Goal: Communication & Community: Answer question/provide support

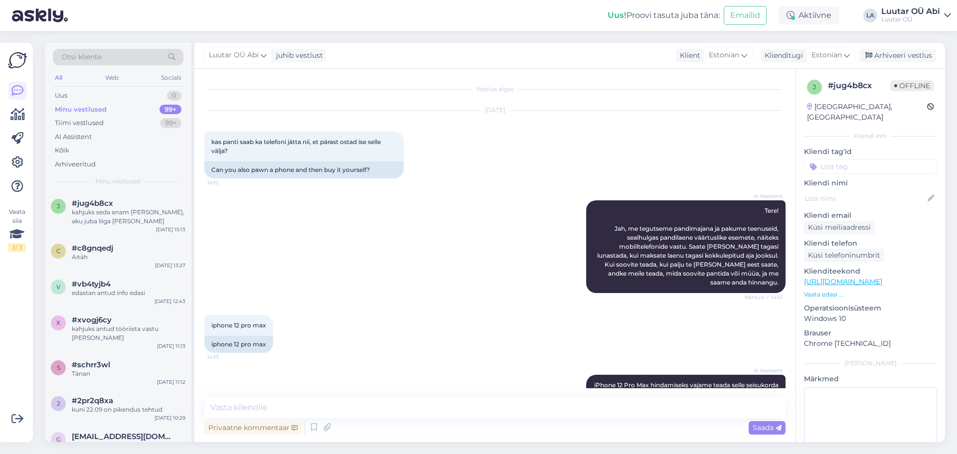
scroll to position [201, 0]
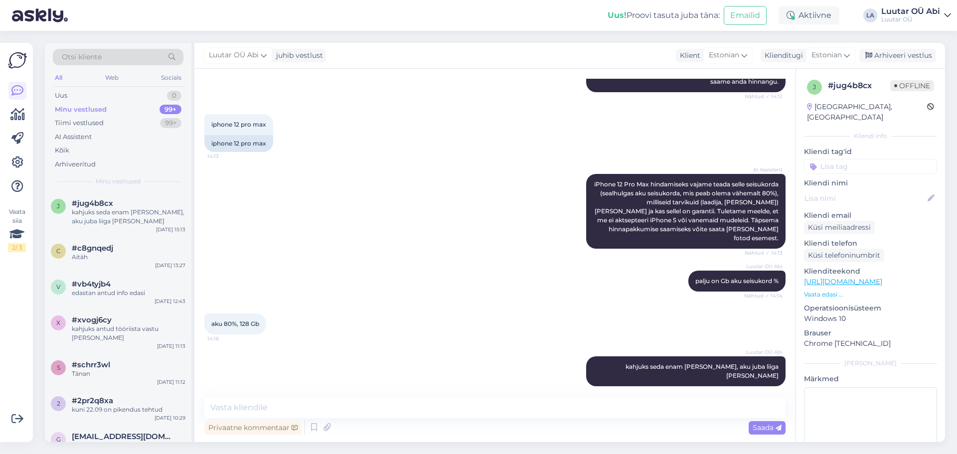
click at [131, 106] on div "Minu vestlused 99+" at bounding box center [118, 110] width 131 height 14
click at [125, 122] on div "Tiimi vestlused 99+" at bounding box center [118, 123] width 131 height 14
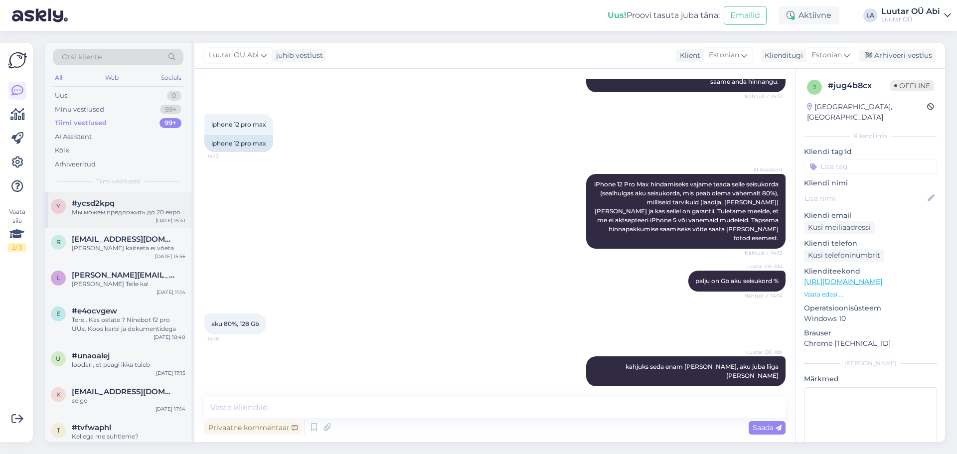
click at [133, 208] on div "Мы можем предложить до 20 евро." at bounding box center [129, 212] width 114 height 9
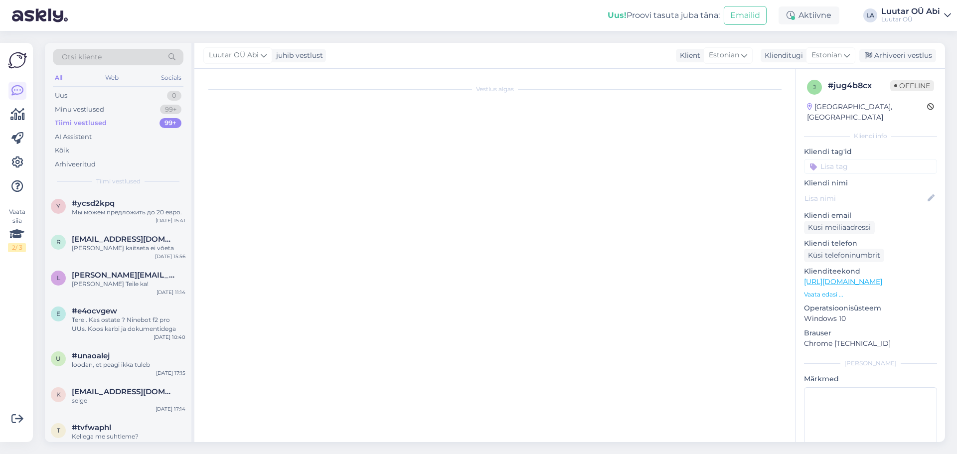
scroll to position [107, 0]
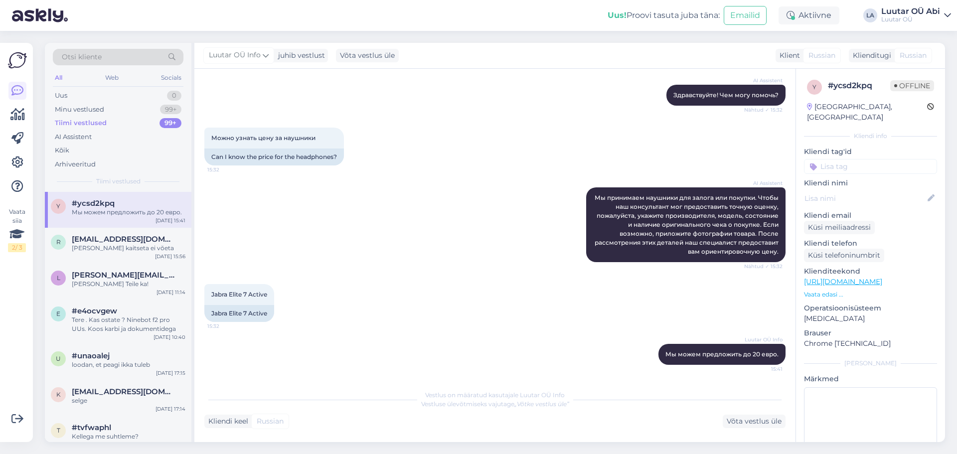
click at [309, 219] on div "AI Assistent Мы принимаем наушники для залога или покупки. Чтобы наш консультан…" at bounding box center [494, 224] width 581 height 97
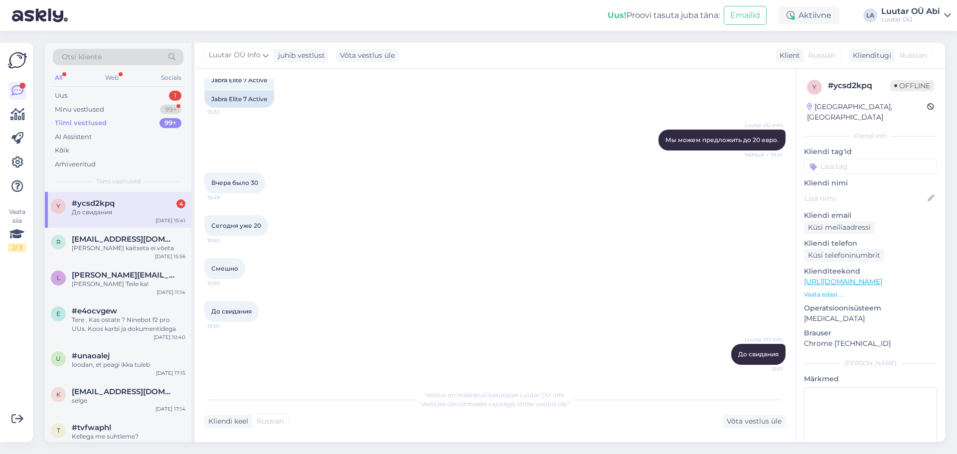
drag, startPoint x: 78, startPoint y: 204, endPoint x: 110, endPoint y: 196, distance: 32.8
click at [79, 203] on span "#ycsd2kpq" at bounding box center [93, 203] width 43 height 9
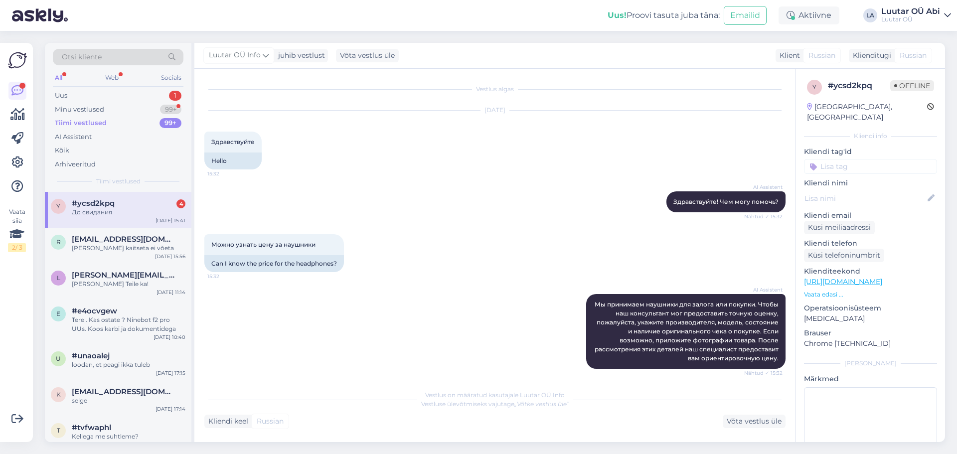
click at [463, 233] on div "Можно узнать цену за наушники 15:32 Can I know the price for the headphones?" at bounding box center [494, 253] width 581 height 60
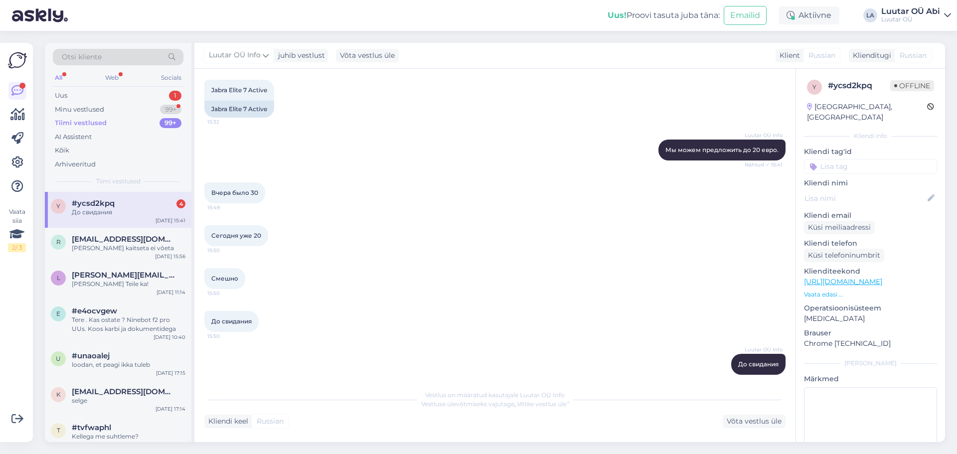
scroll to position [321, 0]
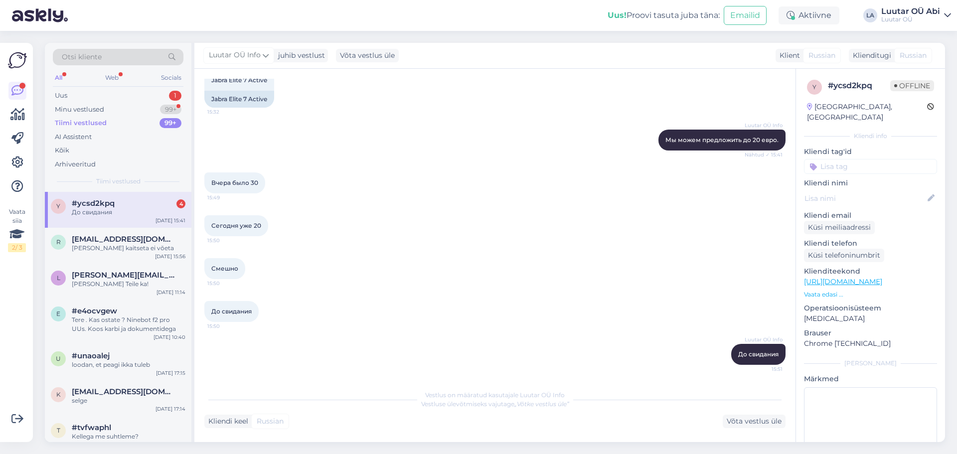
click at [318, 278] on div "Смешно 15:50" at bounding box center [494, 268] width 581 height 43
click at [173, 207] on div "#ycsd2kpq 4" at bounding box center [129, 203] width 114 height 9
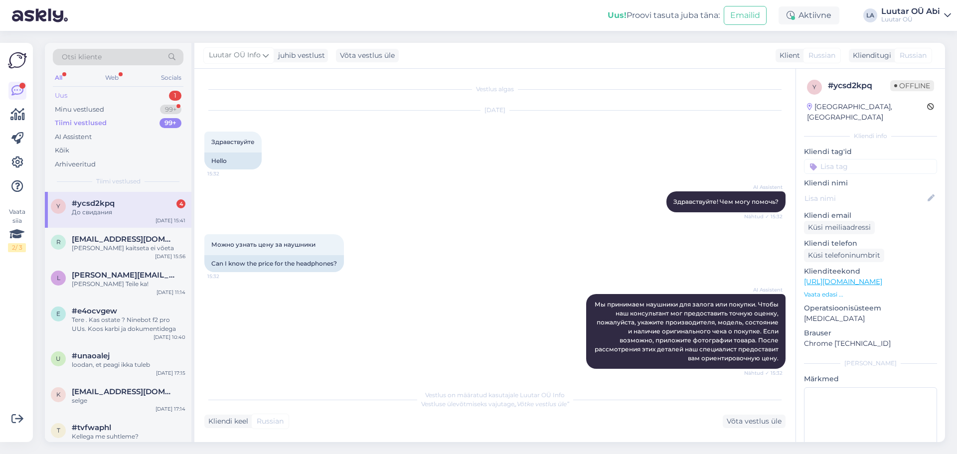
click at [133, 90] on div "Uus 1" at bounding box center [118, 96] width 131 height 14
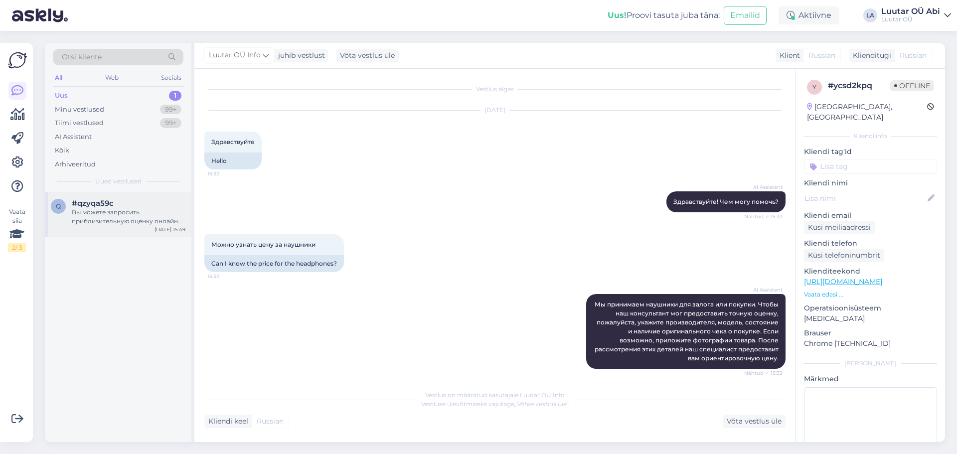
click at [117, 210] on div "Вы можете запросить приблизительную оценку онлайн или по электронной почте. Что…" at bounding box center [129, 217] width 114 height 18
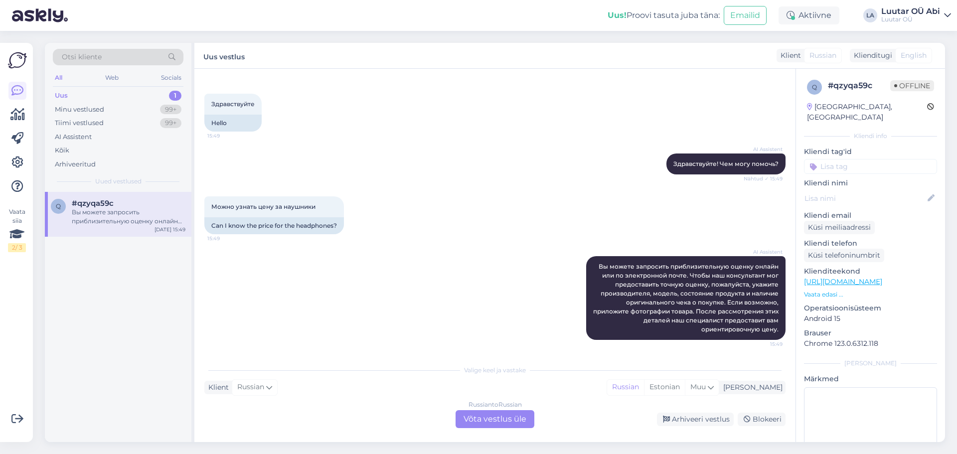
click at [504, 423] on div "Russian to Russian Võta vestlus üle" at bounding box center [494, 419] width 79 height 18
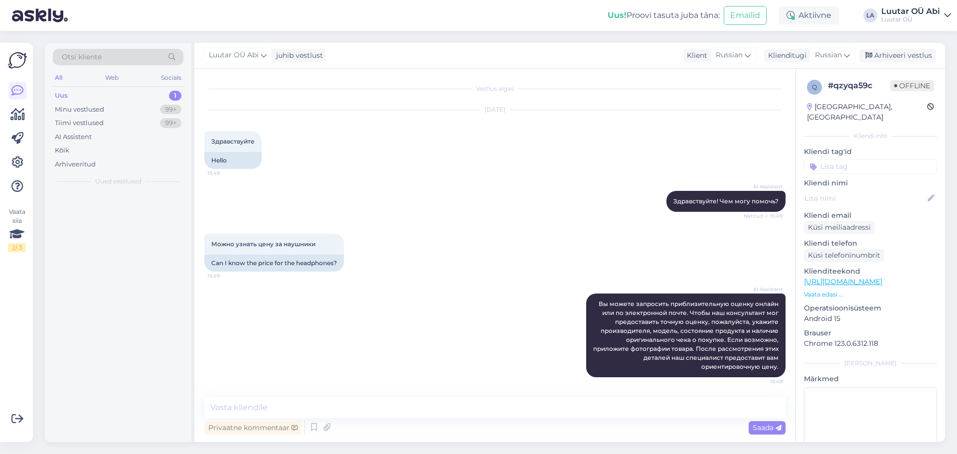
scroll to position [0, 0]
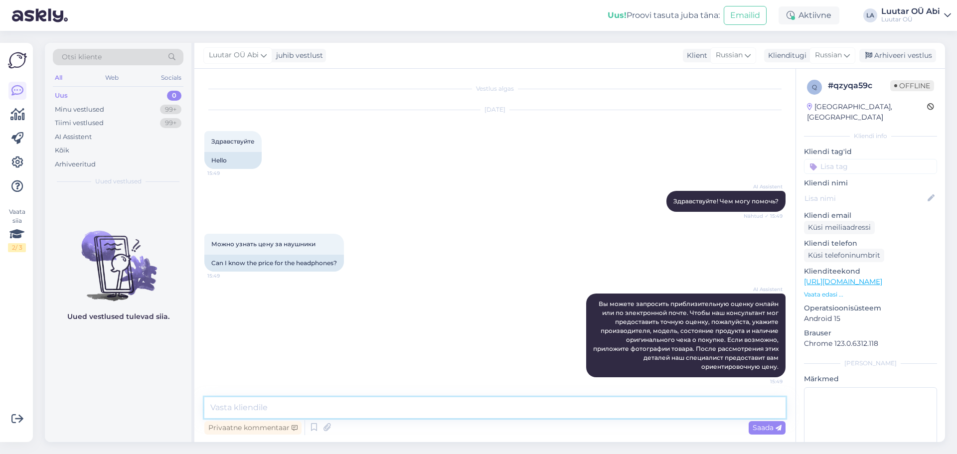
click at [487, 411] on textarea at bounding box center [494, 407] width 581 height 21
type textarea "напишите точную модель"
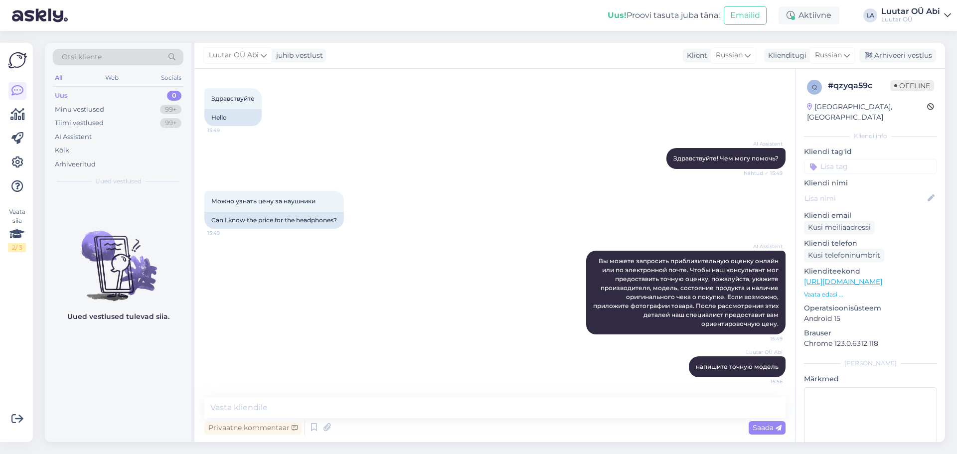
click at [474, 297] on div "AI Assistent Вы можете запросить приблизительную оценку онлайн или по электронн…" at bounding box center [494, 293] width 581 height 106
click at [537, 265] on div "AI Assistent Вы можете запросить приблизительную оценку онлайн или по электронн…" at bounding box center [494, 293] width 581 height 106
click at [144, 109] on div "Minu vestlused 99+" at bounding box center [118, 110] width 131 height 14
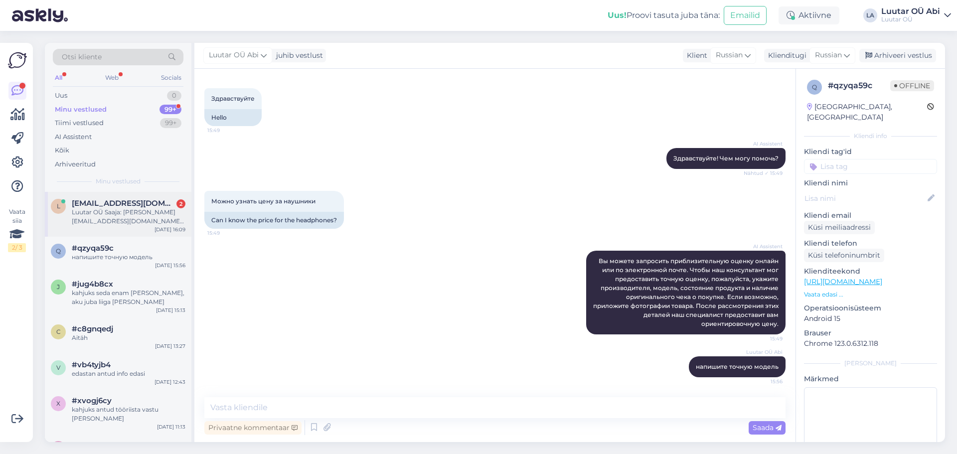
click at [142, 230] on div "l [EMAIL_ADDRESS][DOMAIN_NAME] 2 Luutar OÜ Saaja: [PERSON_NAME] [EMAIL_ADDRESS]…" at bounding box center [118, 214] width 146 height 45
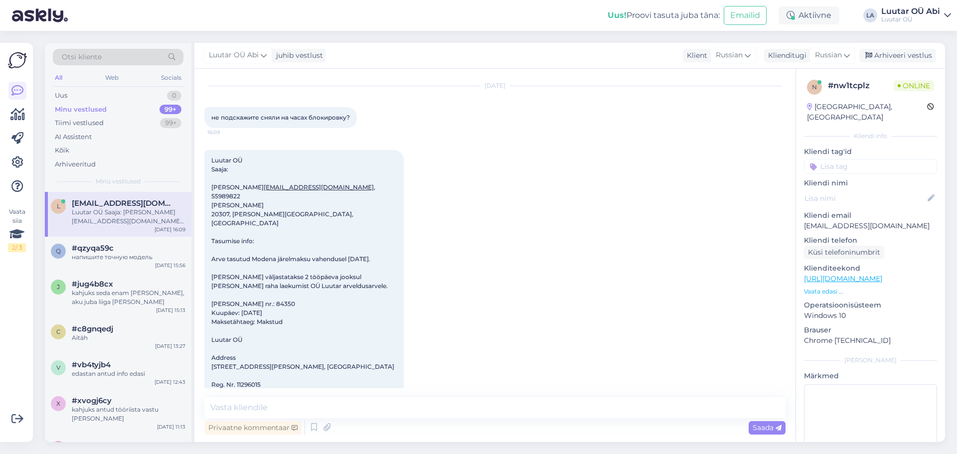
scroll to position [946, 0]
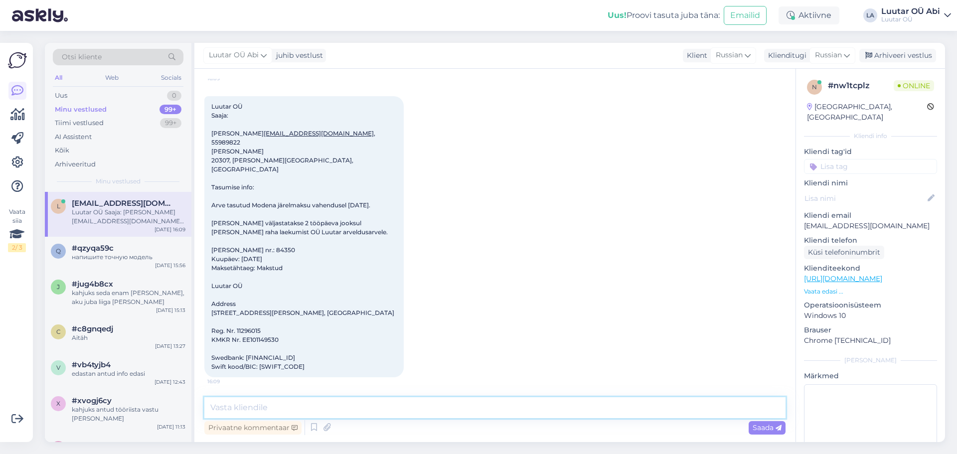
click at [349, 413] on textarea at bounding box center [494, 407] width 581 height 21
type textarea "Здравствуйте!"
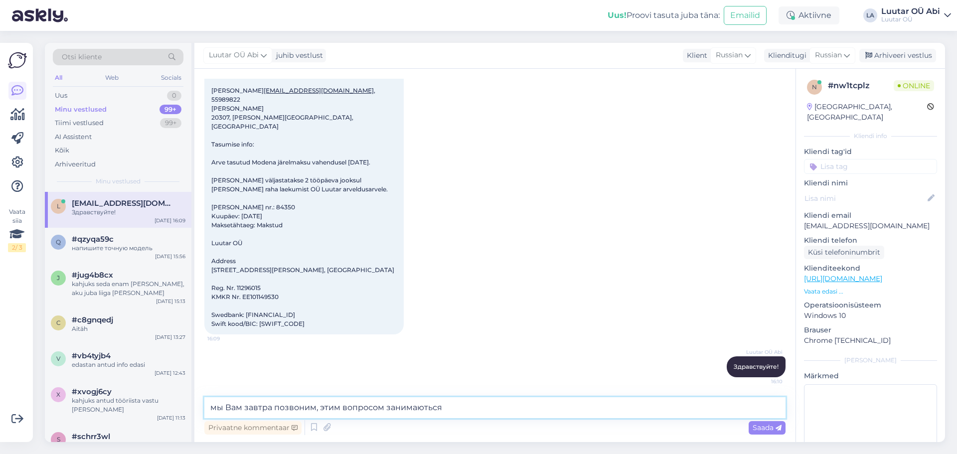
type textarea "мы Вам завтра позвоним, этим вопросом занимаются"
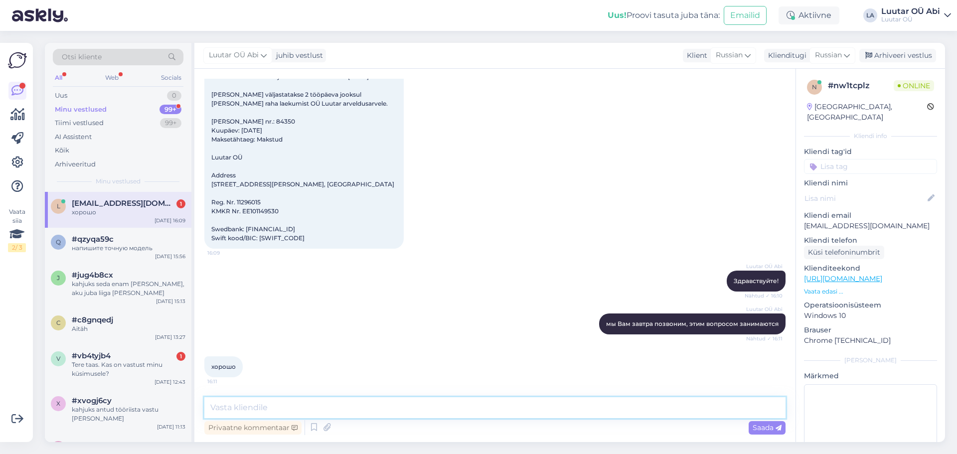
scroll to position [1075, 0]
click at [132, 217] on div "l [EMAIL_ADDRESS][DOMAIN_NAME] 1 хорошо [DATE] 16:09" at bounding box center [118, 210] width 146 height 36
click at [116, 370] on div "Tere taas. Kas on vastust minu küsimusele?" at bounding box center [129, 369] width 114 height 18
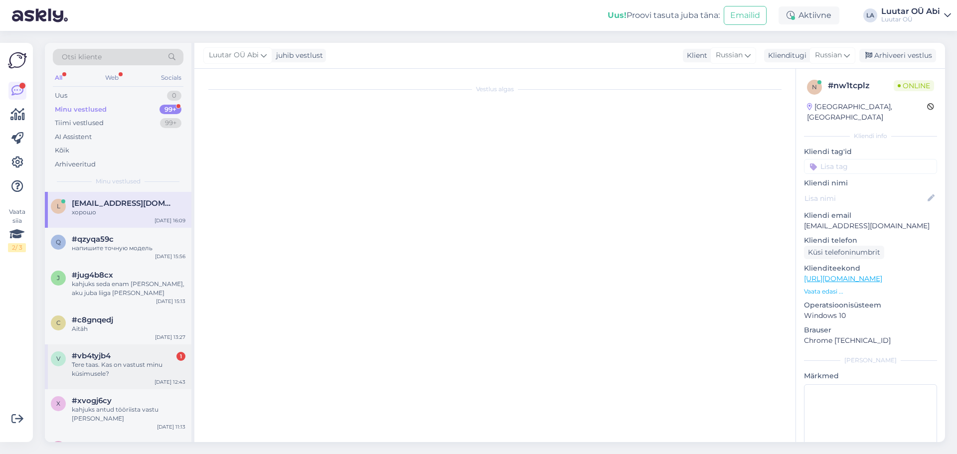
scroll to position [1678, 0]
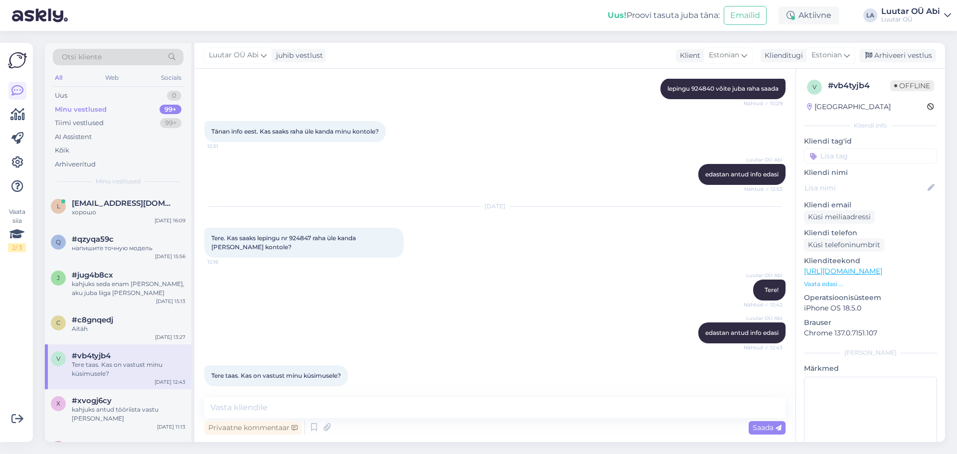
click at [295, 396] on div "Vestlus algas [DATE] Tere. 11:51 Seal. AI Assistent Здравствуйте! Как я могу по…" at bounding box center [494, 255] width 601 height 373
click at [295, 408] on textarea at bounding box center [494, 407] width 581 height 21
type textarea "[PERSON_NAME]"
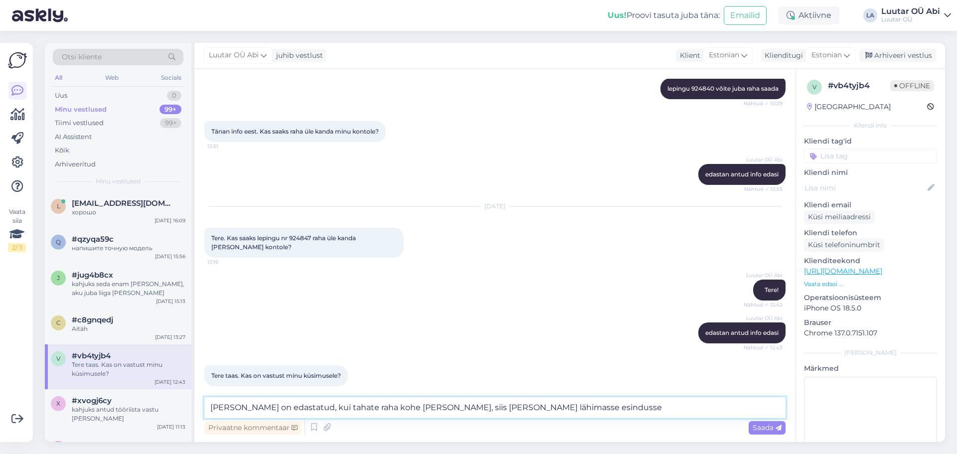
type textarea "[PERSON_NAME] on edastatud, kui tahate raha kohe [PERSON_NAME], siis [PERSON_NA…"
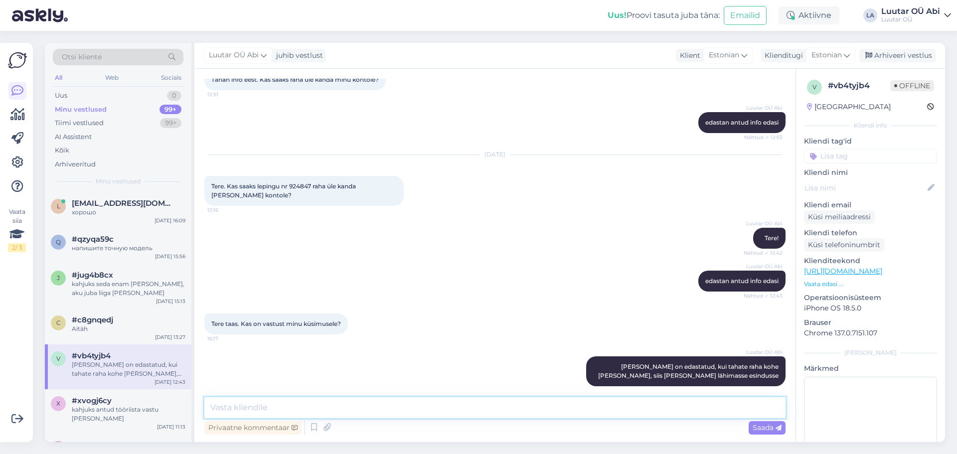
scroll to position [1680, 0]
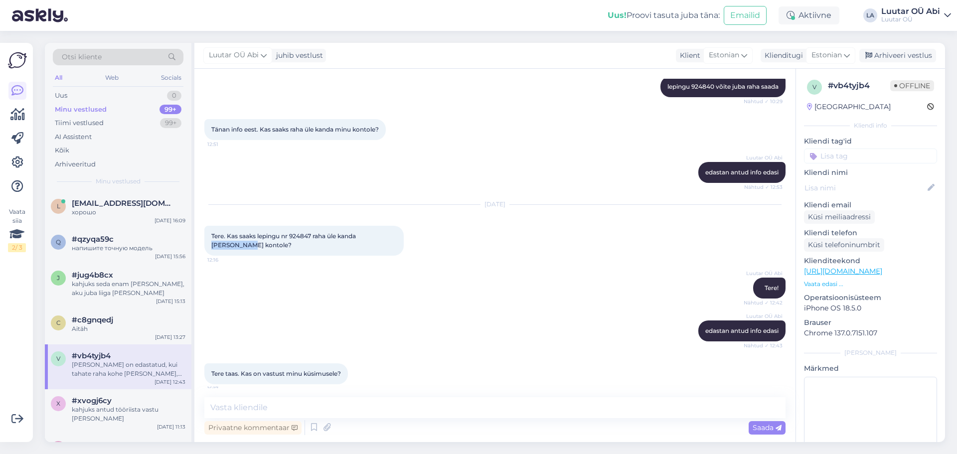
drag, startPoint x: 361, startPoint y: 226, endPoint x: 391, endPoint y: 227, distance: 29.9
click at [357, 232] on span "Tere. Kas saaks lepingu nr 924847 raha üle kanda [PERSON_NAME] kontole?" at bounding box center [284, 240] width 146 height 16
copy span "[PERSON_NAME]"
click at [120, 217] on div "l [EMAIL_ADDRESS][DOMAIN_NAME] хорошо [DATE] 16:09" at bounding box center [118, 210] width 146 height 36
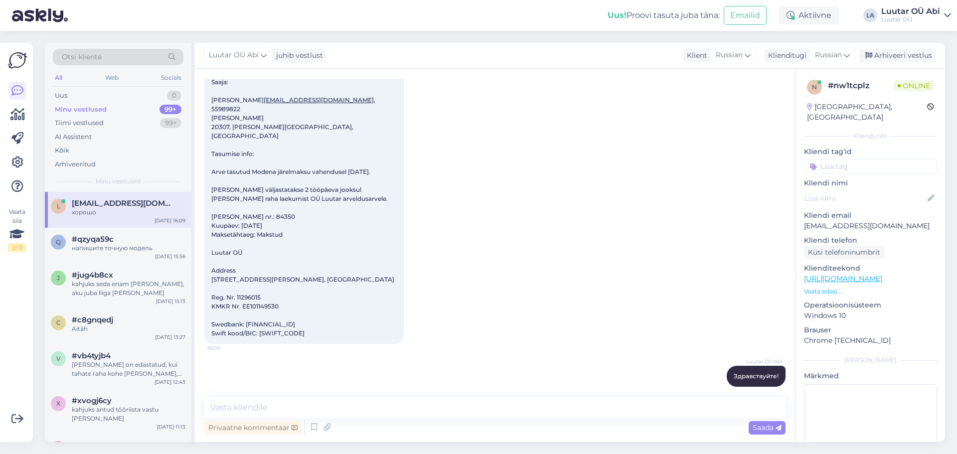
click at [460, 200] on div "Luutar OÜ Saaja: [PERSON_NAME] [EMAIL_ADDRESS][DOMAIN_NAME] , 55989822 [PERSON_…" at bounding box center [494, 203] width 581 height 303
drag, startPoint x: 397, startPoint y: 121, endPoint x: 312, endPoint y: 46, distance: 113.7
click at [397, 121] on div "Luutar OÜ Saaja: [PERSON_NAME] [EMAIL_ADDRESS][DOMAIN_NAME] , 55989822 [PERSON_…" at bounding box center [303, 203] width 199 height 281
click at [58, 75] on div "All" at bounding box center [58, 77] width 11 height 13
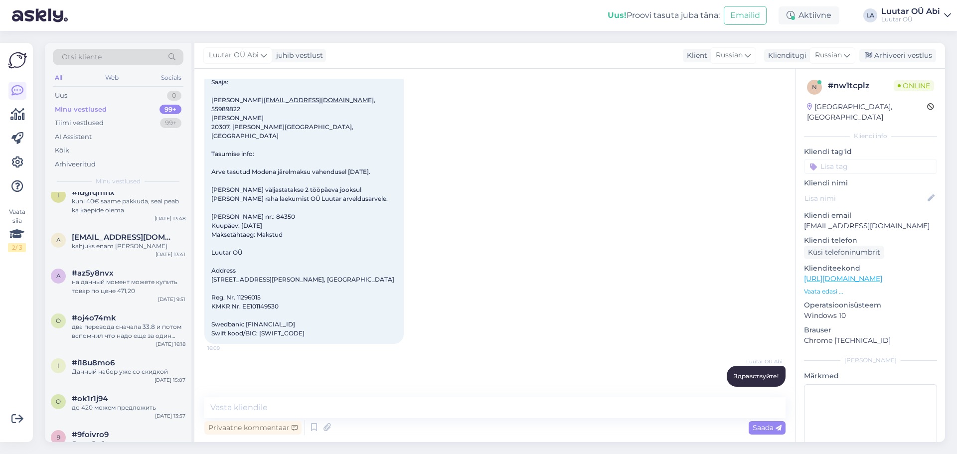
scroll to position [399, 0]
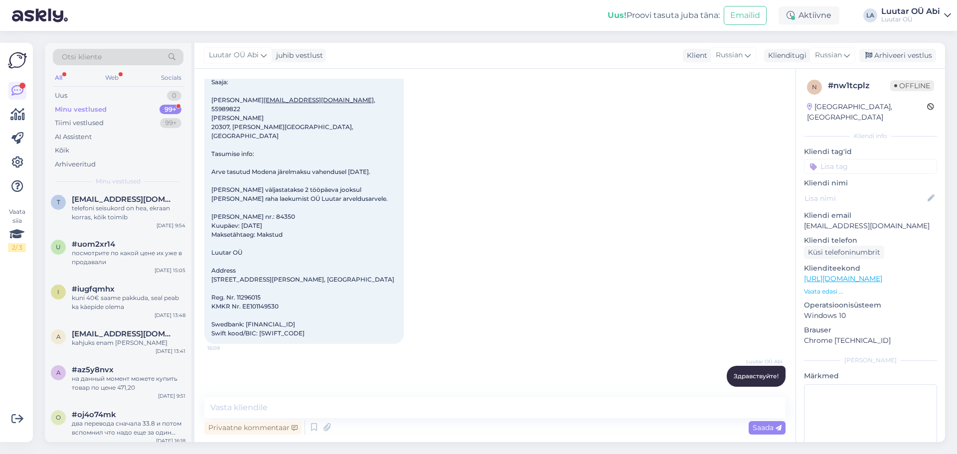
click at [156, 107] on div "Minu vestlused 99+" at bounding box center [118, 110] width 131 height 14
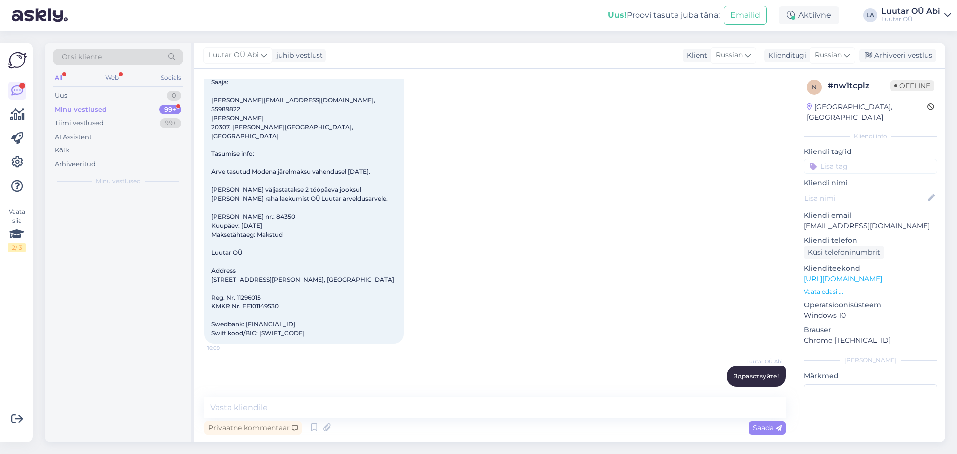
scroll to position [0, 0]
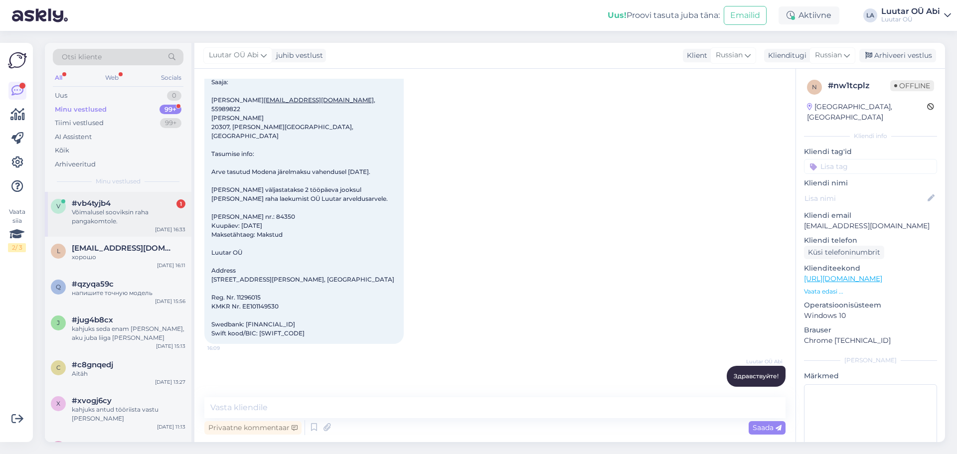
click at [151, 206] on div "#vb4tyjb4 1" at bounding box center [129, 203] width 114 height 9
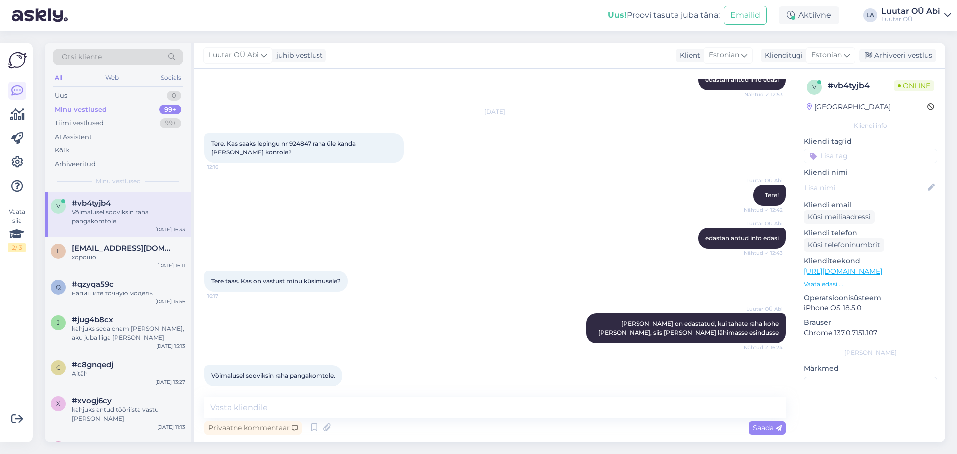
click at [346, 225] on div "Luutar OÜ Abi edastan antud info edasi Nähtud ✓ 12:43" at bounding box center [494, 238] width 581 height 43
click at [135, 93] on div "Uus 1" at bounding box center [118, 96] width 131 height 14
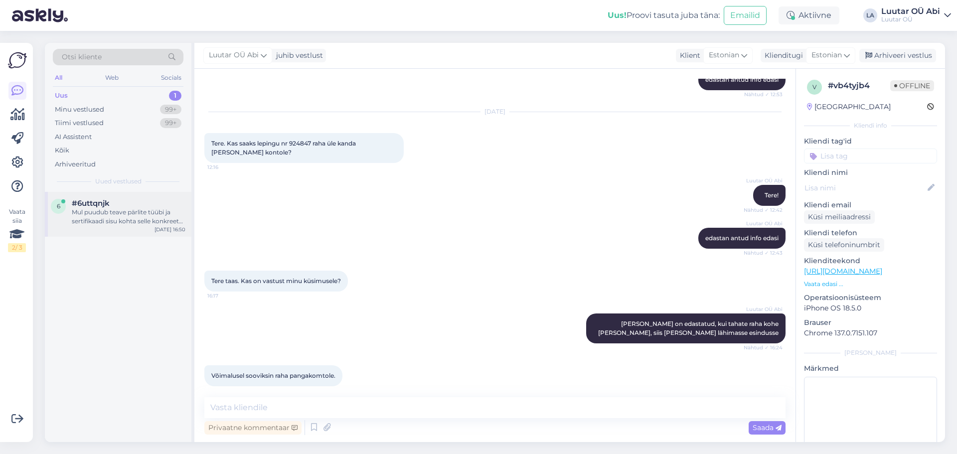
click at [129, 200] on div "#6uttqnjk" at bounding box center [129, 203] width 114 height 9
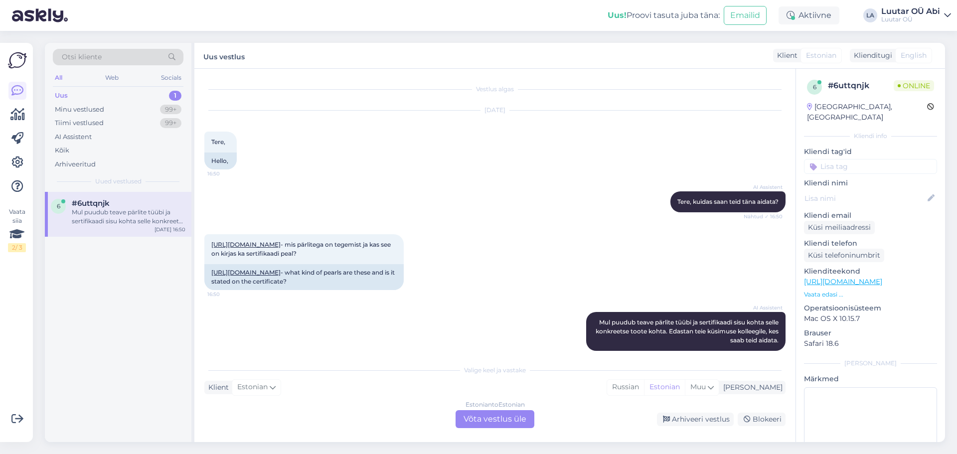
scroll to position [29, 0]
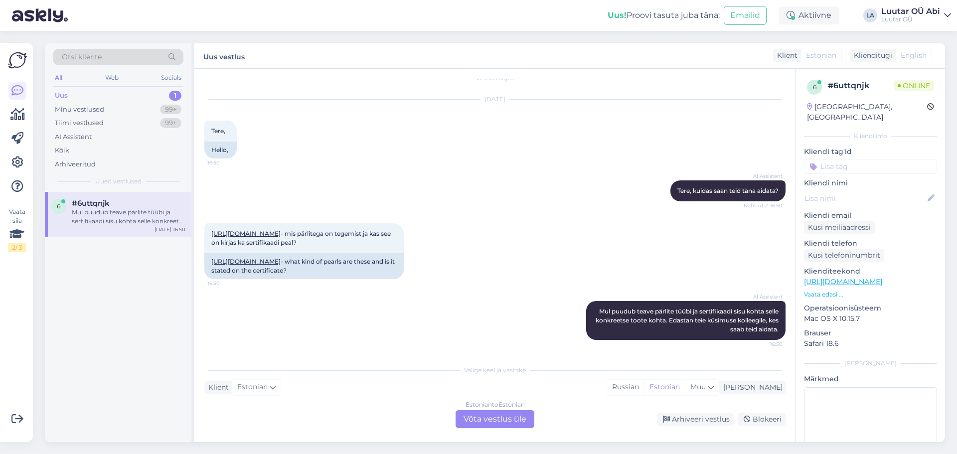
click at [599, 241] on div "[URL][DOMAIN_NAME] - mis pärlitega on tegemist ja kas see on kirjas ka sertifik…" at bounding box center [494, 251] width 581 height 78
click at [342, 223] on div "[URL][DOMAIN_NAME] - mis pärlitega on tegemist ja kas see on kirjas ka sertifik…" at bounding box center [303, 238] width 199 height 30
click at [281, 230] on link "[URL][DOMAIN_NAME]" at bounding box center [245, 233] width 69 height 7
drag, startPoint x: 224, startPoint y: 223, endPoint x: 300, endPoint y: 236, distance: 77.2
click at [300, 236] on div "[URL][DOMAIN_NAME] - mis pärlitega on tegemist ja kas see on kirjas ka sertifik…" at bounding box center [303, 238] width 199 height 30
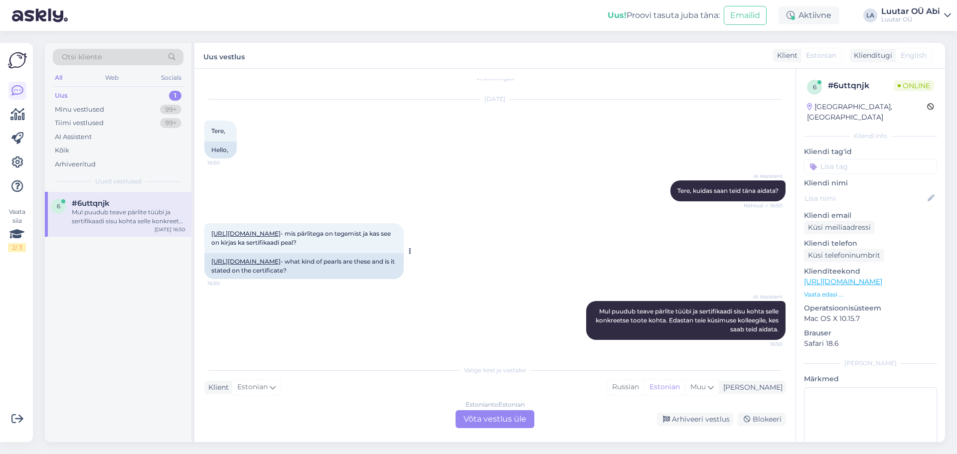
copy span "mis pärlitega on tegemist ja kas see on kirjas ka sertifikaadi peal?"
click at [493, 418] on div "Estonian to Estonian Võta vestlus üle" at bounding box center [494, 419] width 79 height 18
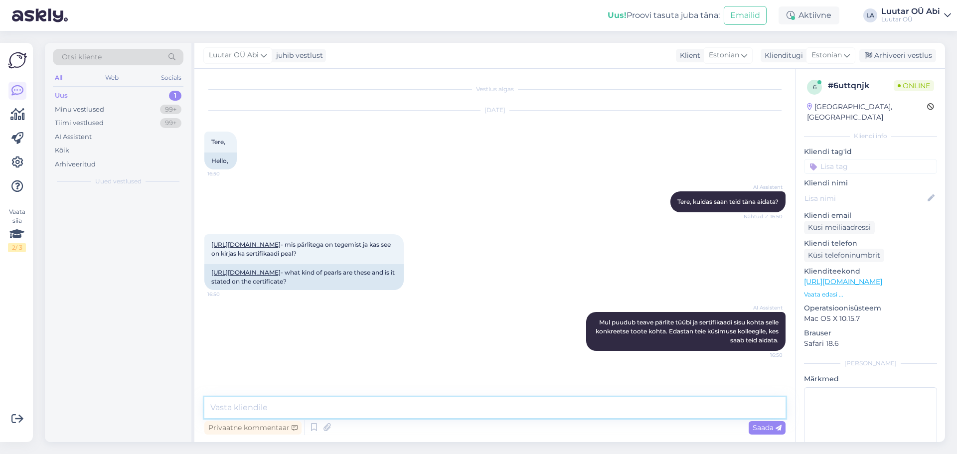
click at [488, 408] on textarea at bounding box center [494, 407] width 581 height 21
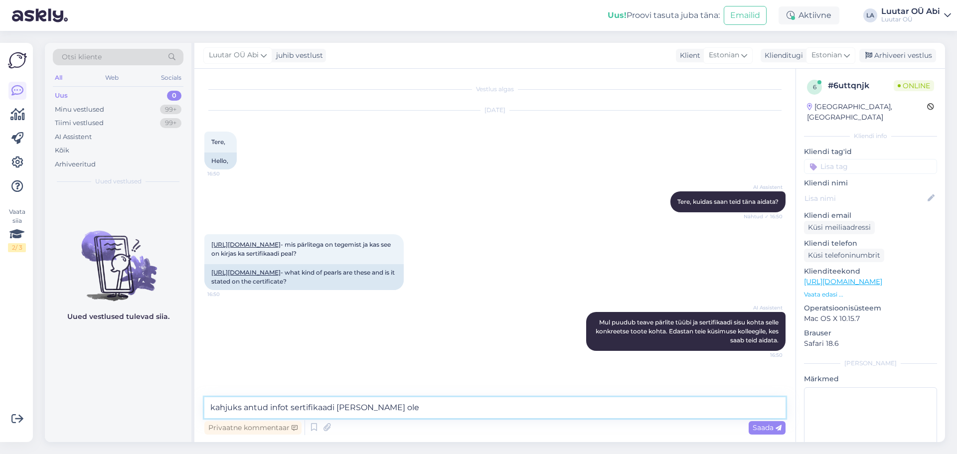
type textarea "kahjuks antud infot sertifikaadi [PERSON_NAME] ole"
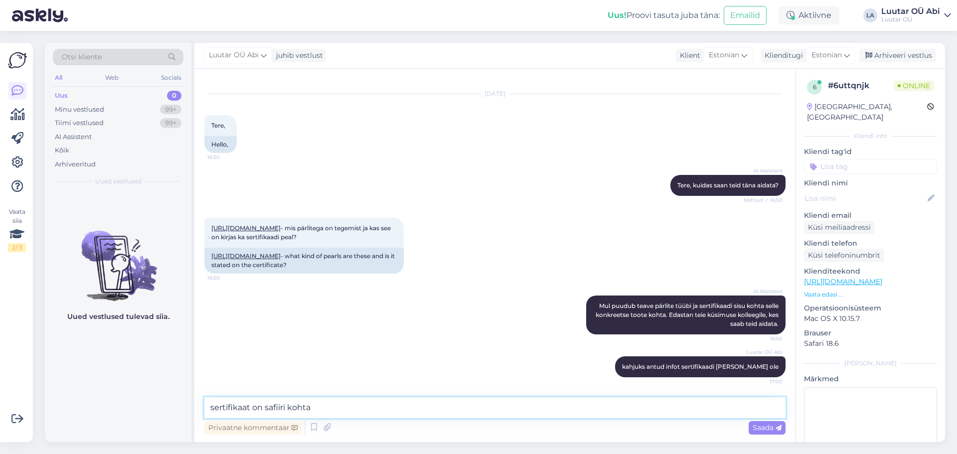
type textarea "sertifikaat on safiiri kohta"
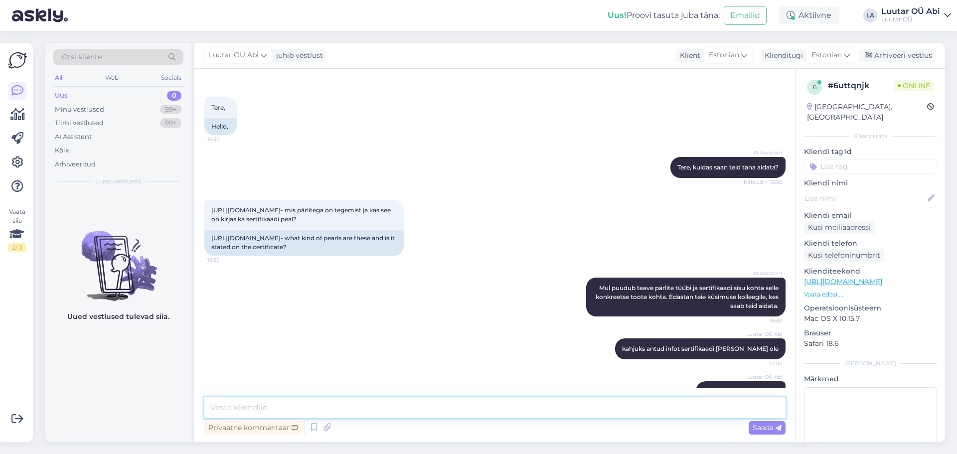
scroll to position [77, 0]
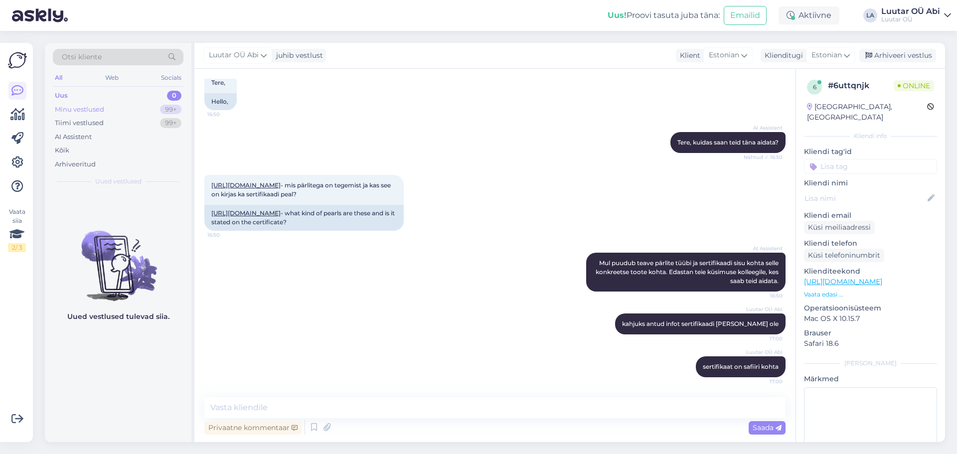
click at [64, 106] on div "Minu vestlused" at bounding box center [79, 110] width 49 height 10
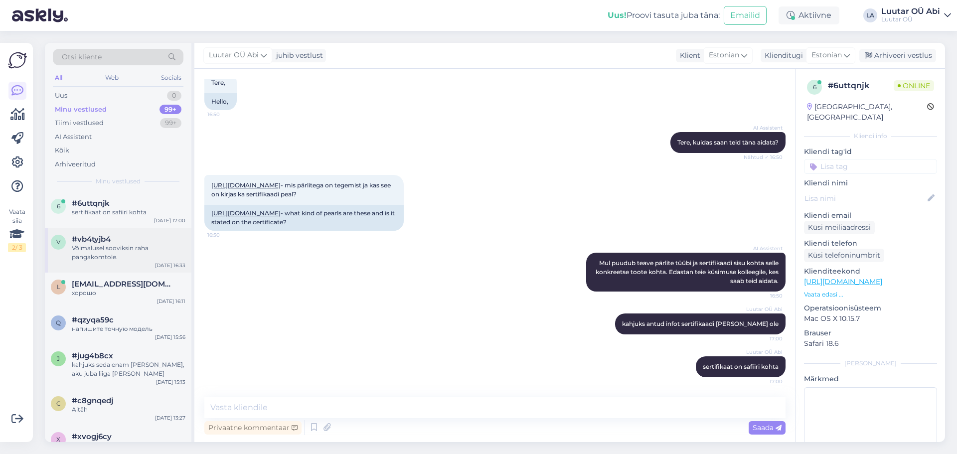
click at [141, 255] on div "Võimalusel sooviksin raha pangakomtole." at bounding box center [129, 253] width 114 height 18
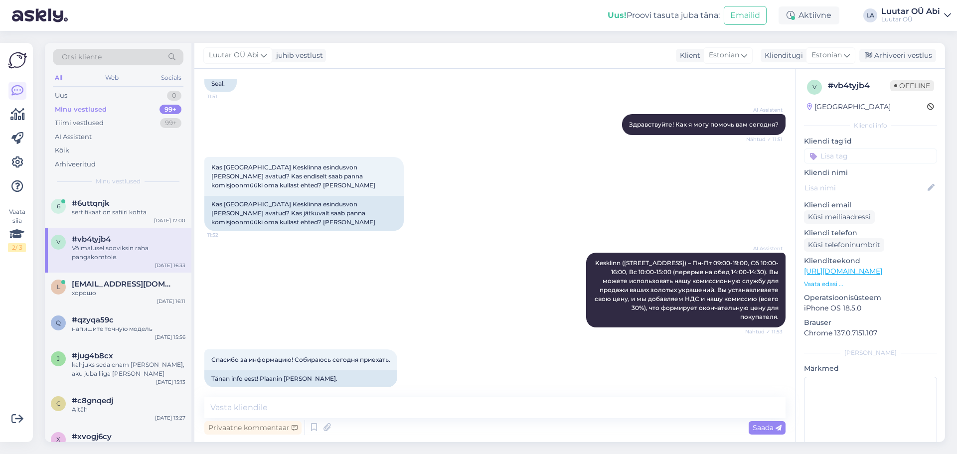
scroll to position [1772, 0]
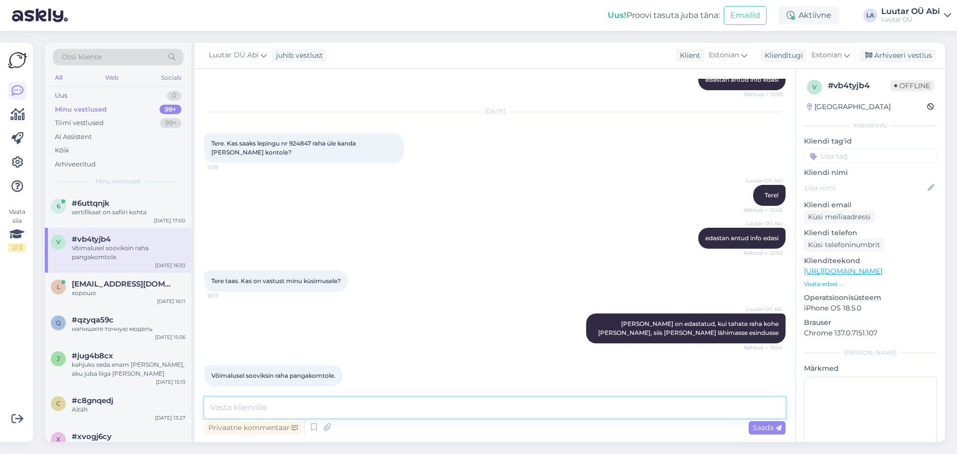
click at [360, 409] on textarea at bounding box center [494, 407] width 581 height 21
type textarea "saame, loodame, et juba homme saate raha enda kontole"
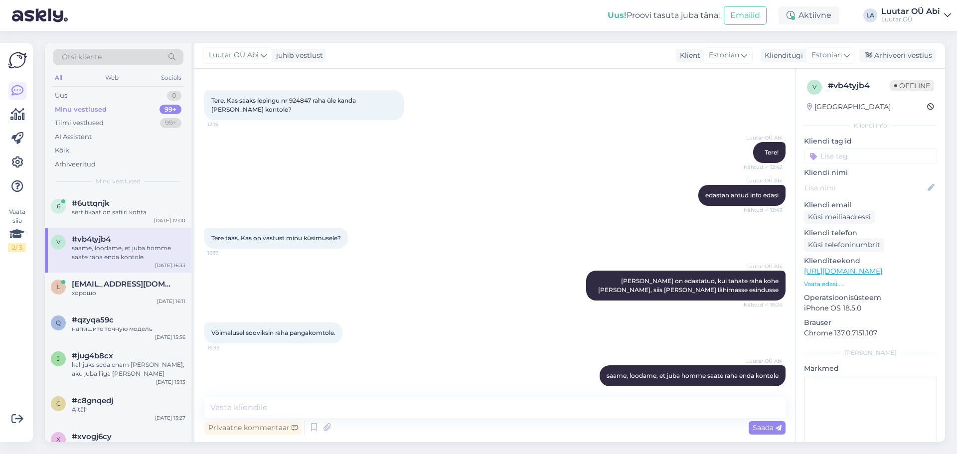
drag, startPoint x: 596, startPoint y: 371, endPoint x: 550, endPoint y: 365, distance: 46.7
click at [550, 365] on div "Luutar [PERSON_NAME], loodame, et juba homme saate raha enda kontole 17:02" at bounding box center [494, 375] width 581 height 43
click at [580, 373] on icon at bounding box center [583, 376] width 6 height 6
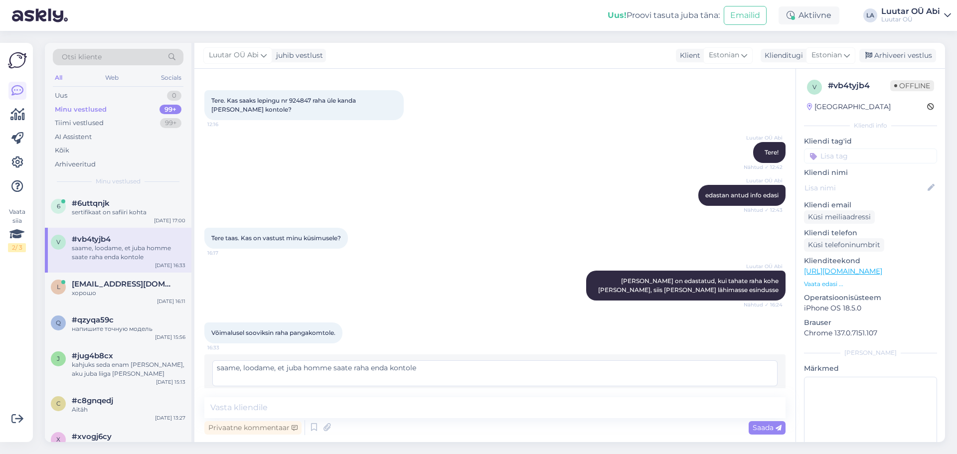
click at [240, 360] on textarea "saame, loodame, et juba homme saate raha enda kontole" at bounding box center [494, 373] width 565 height 26
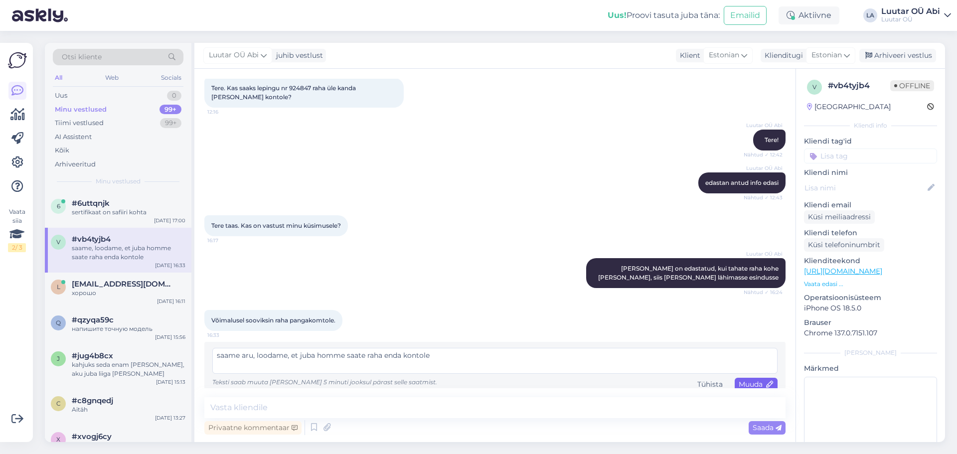
type textarea "saame aru, loodame, et juba homme saate raha enda kontole"
click at [758, 380] on span "Muuda" at bounding box center [755, 384] width 35 height 9
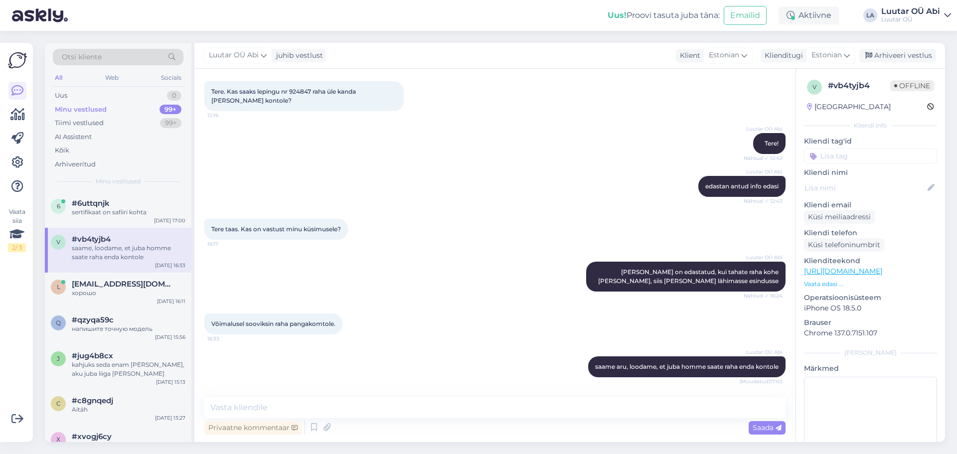
scroll to position [1824, 0]
click at [480, 302] on div "Võimalusel sooviksin raha pangakomtole. 16:33" at bounding box center [494, 323] width 581 height 43
